Goal: Task Accomplishment & Management: Manage account settings

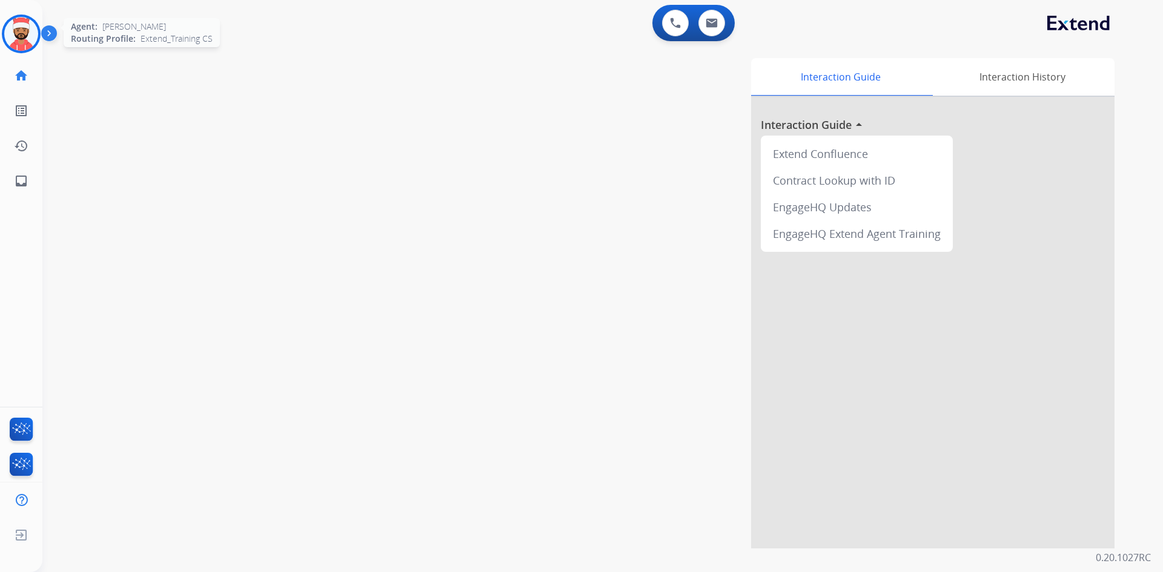
click at [30, 37] on img at bounding box center [21, 34] width 34 height 34
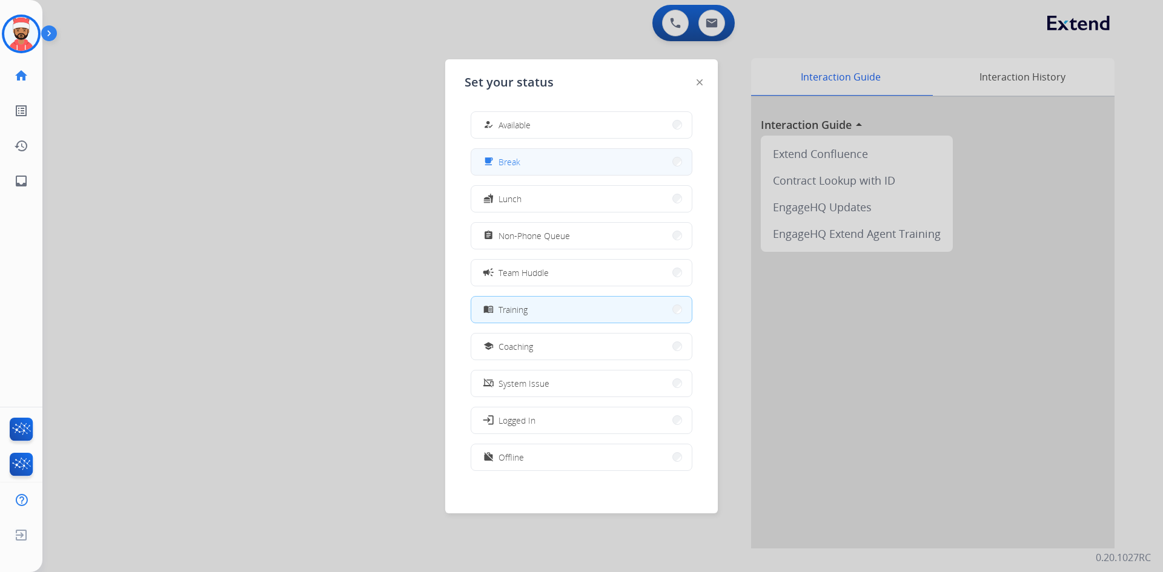
click at [561, 174] on button "free_breakfast Break" at bounding box center [581, 162] width 220 height 26
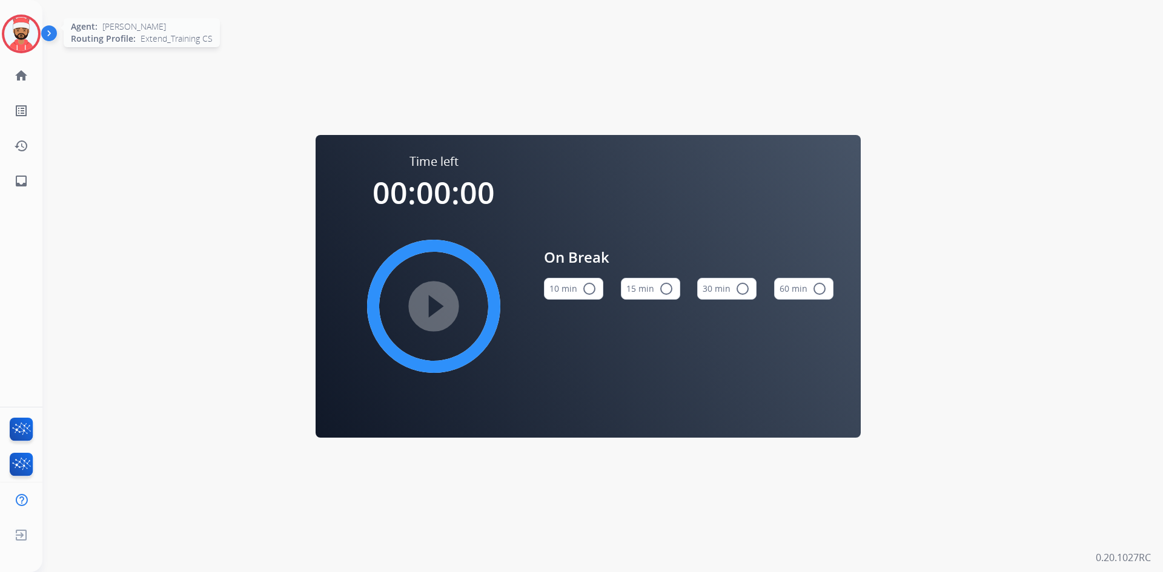
click at [10, 42] on img at bounding box center [21, 34] width 34 height 34
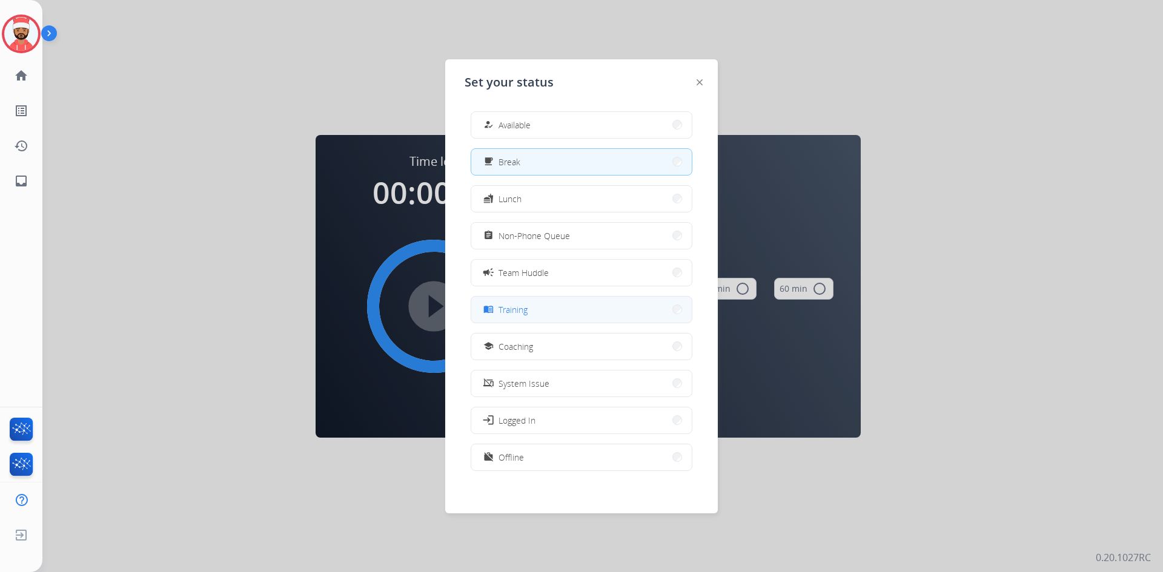
click at [580, 298] on button "menu_book Training" at bounding box center [581, 310] width 220 height 26
